Goal: Use online tool/utility: Utilize a website feature to perform a specific function

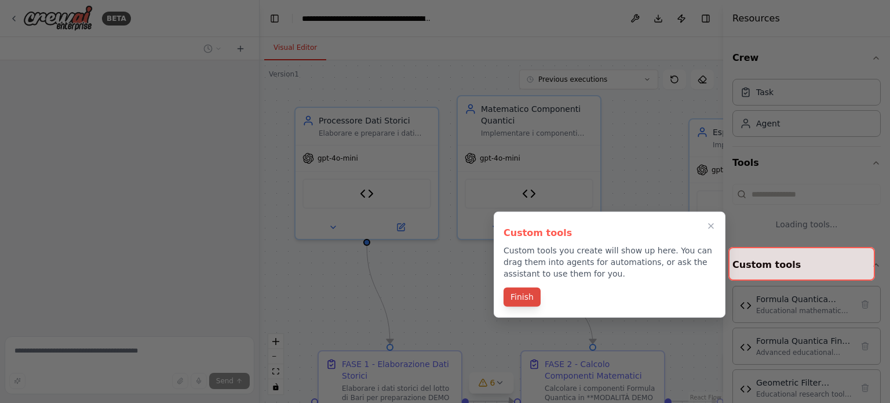
click at [520, 293] on button "Finish" at bounding box center [522, 297] width 37 height 19
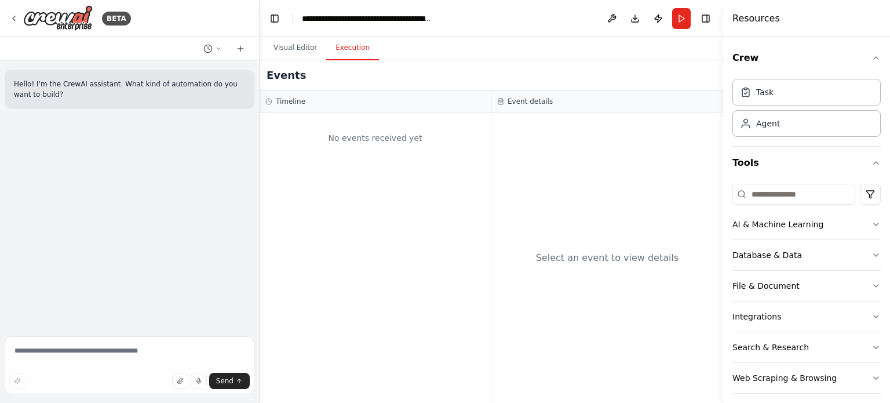
click at [355, 48] on button "Execution" at bounding box center [352, 48] width 53 height 24
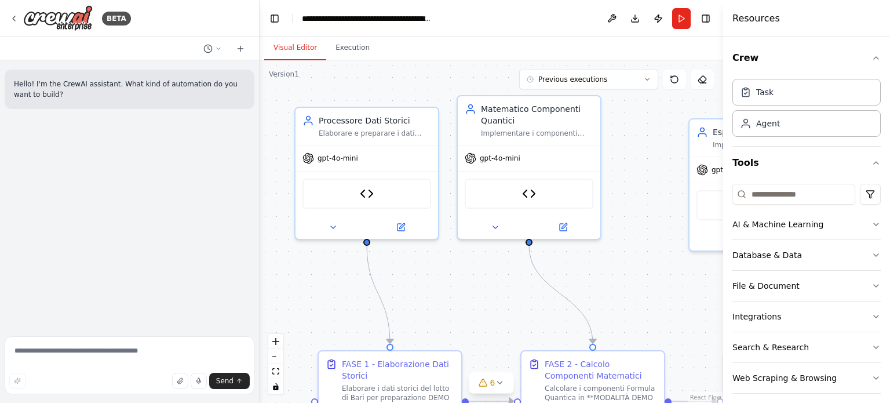
click at [283, 49] on button "Visual Editor" at bounding box center [295, 48] width 62 height 24
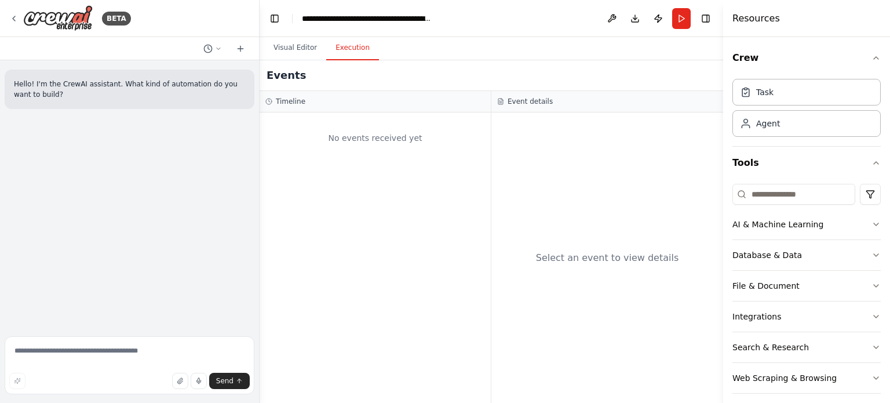
click at [348, 46] on button "Execution" at bounding box center [352, 48] width 53 height 24
click at [117, 193] on div "Hello! I'm the CrewAI assistant. What kind of automation do you want to build?" at bounding box center [129, 195] width 259 height 271
click at [73, 356] on textarea at bounding box center [130, 365] width 250 height 58
type textarea "*******"
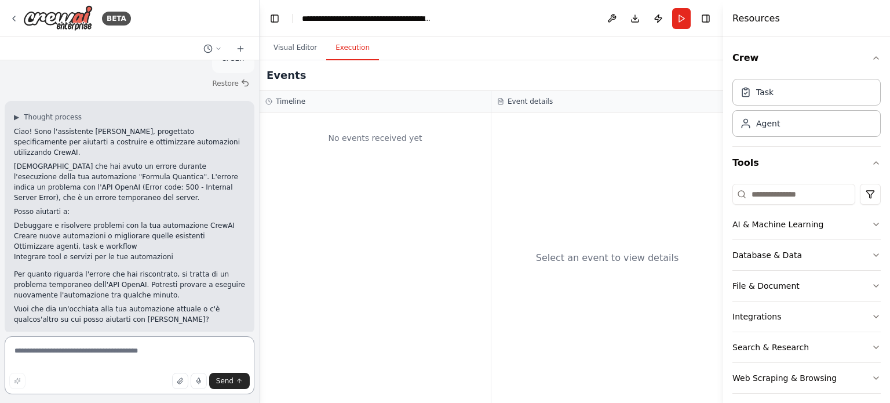
scroll to position [74, 0]
click at [303, 41] on button "Visual Editor" at bounding box center [295, 48] width 62 height 24
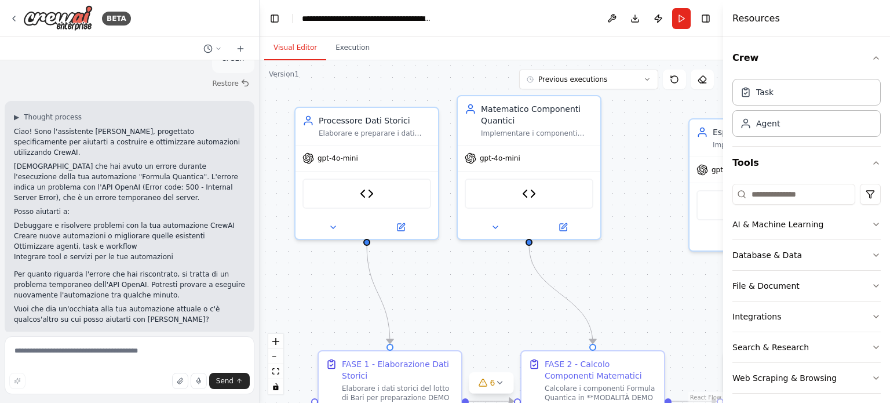
click at [450, 299] on div ".deletable-edge-delete-btn { width: 20px; height: 20px; border: 0px solid #ffff…" at bounding box center [492, 231] width 464 height 343
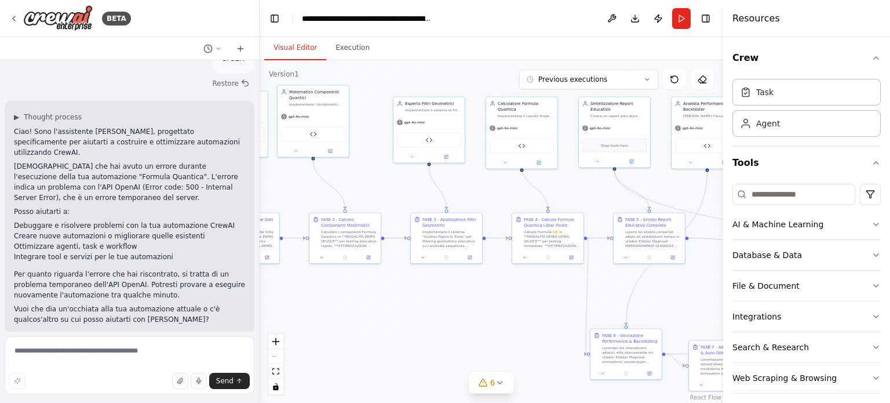
drag, startPoint x: 577, startPoint y: 183, endPoint x: 410, endPoint y: 77, distance: 198.0
click at [410, 77] on div ".deletable-edge-delete-btn { width: 20px; height: 20px; border: 0px solid #ffff…" at bounding box center [492, 231] width 464 height 343
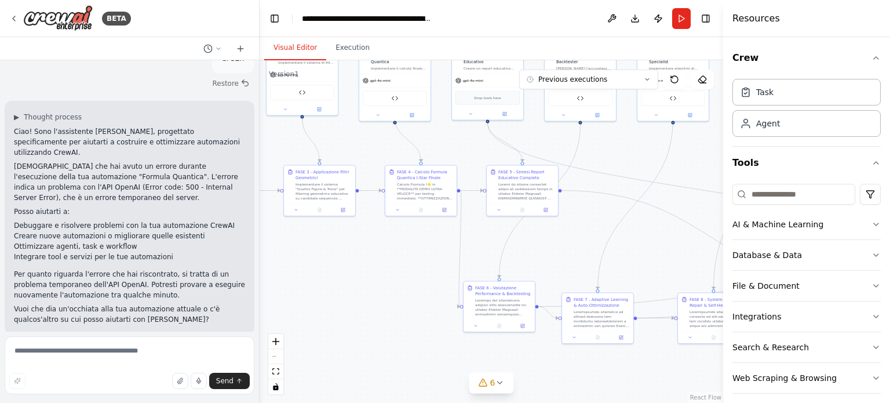
drag, startPoint x: 454, startPoint y: 341, endPoint x: 327, endPoint y: 294, distance: 135.6
click at [327, 294] on div ".deletable-edge-delete-btn { width: 20px; height: 20px; border: 0px solid #ffff…" at bounding box center [492, 231] width 464 height 343
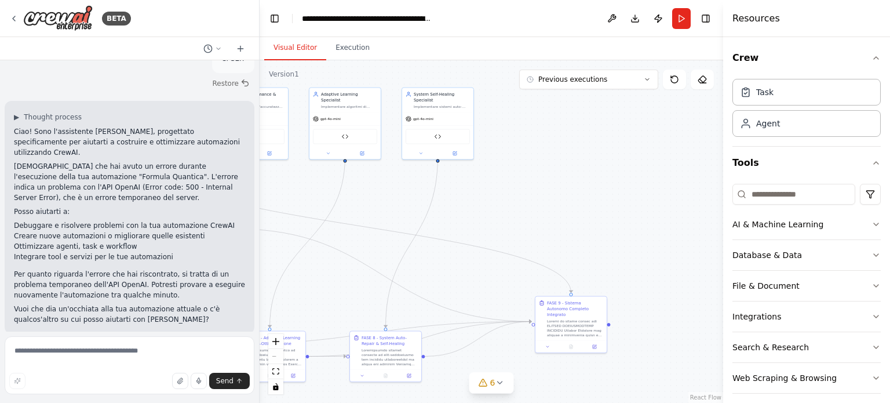
drag, startPoint x: 543, startPoint y: 254, endPoint x: 211, endPoint y: 245, distance: 331.7
click at [188, 250] on div "BETA Hello! I'm the CrewAI assistant. What kind of automation do you want to bu…" at bounding box center [445, 201] width 890 height 403
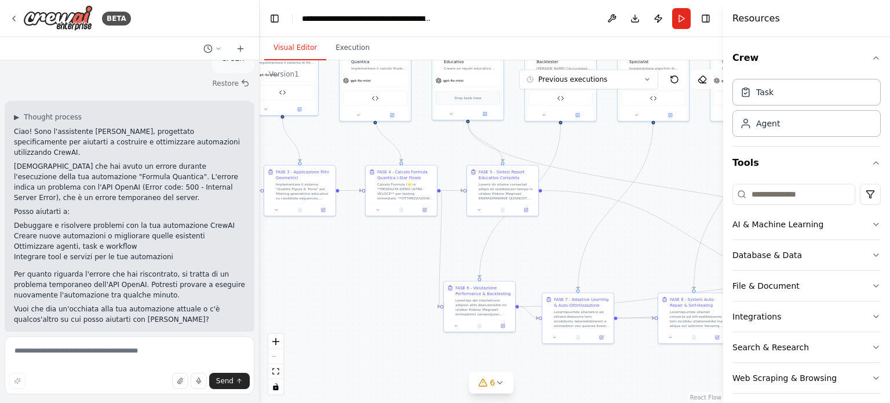
drag, startPoint x: 434, startPoint y: 189, endPoint x: 696, endPoint y: 217, distance: 263.0
click at [851, 173] on div "BETA Hello! I'm the CrewAI assistant. What kind of automation do you want to bu…" at bounding box center [445, 201] width 890 height 403
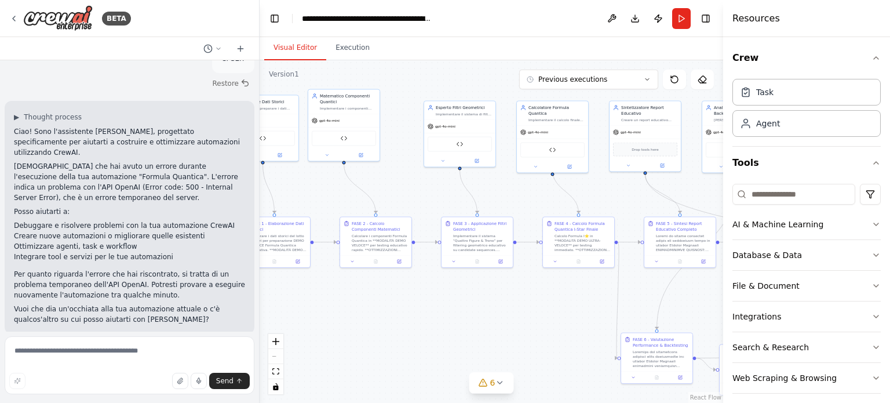
drag, startPoint x: 422, startPoint y: 291, endPoint x: 408, endPoint y: 278, distance: 19.3
click at [573, 326] on div ".deletable-edge-delete-btn { width: 20px; height: 20px; border: 0px solid #ffff…" at bounding box center [492, 231] width 464 height 343
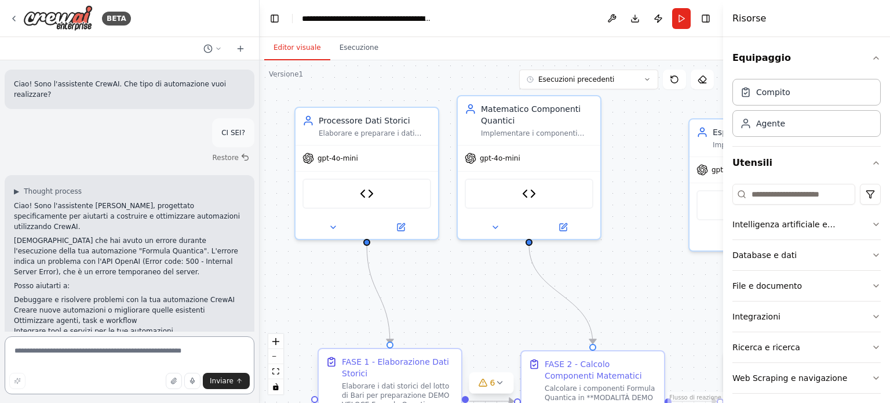
scroll to position [148, 0]
